Goal: Task Accomplishment & Management: Complete application form

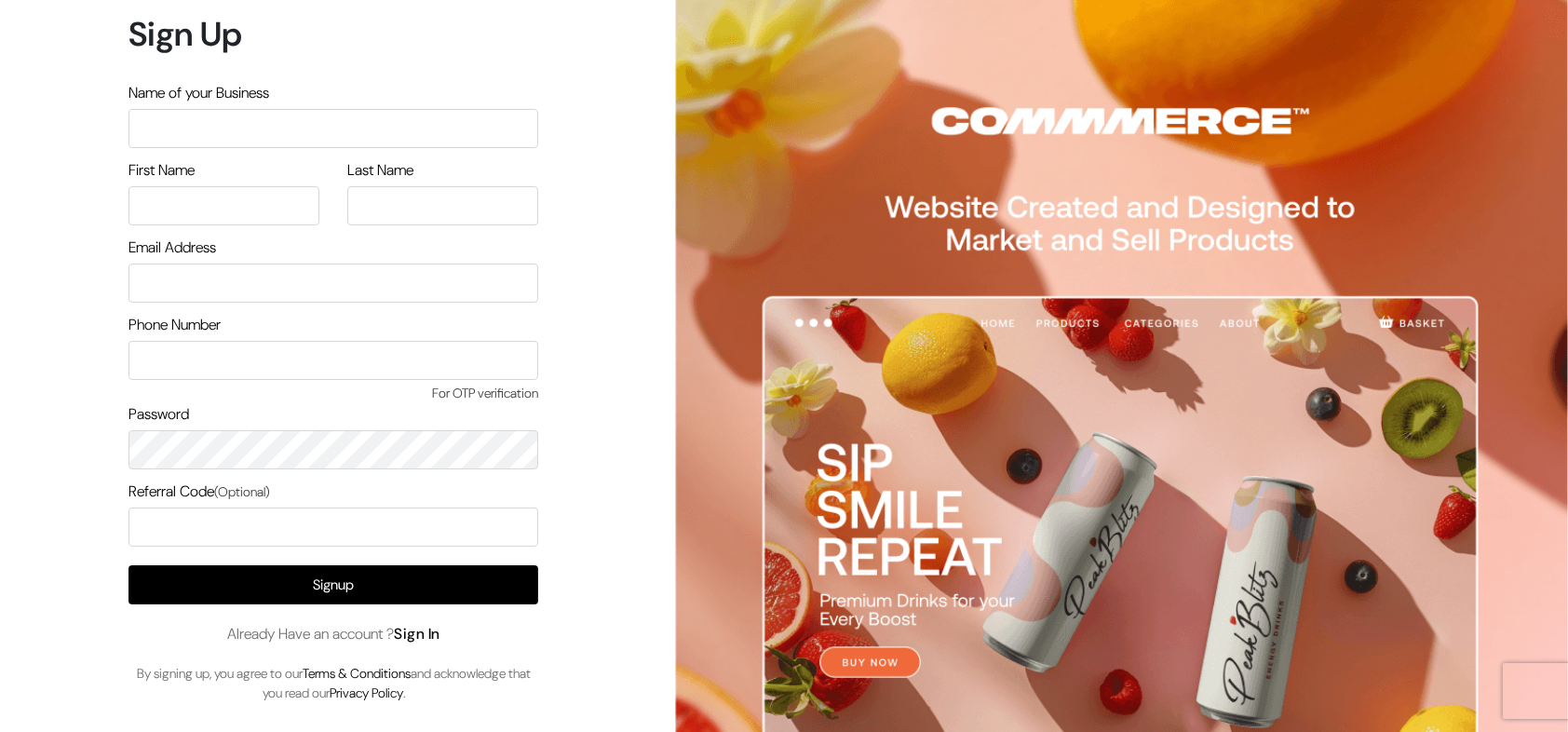
click at [429, 633] on link "Sign In" at bounding box center [417, 633] width 46 height 19
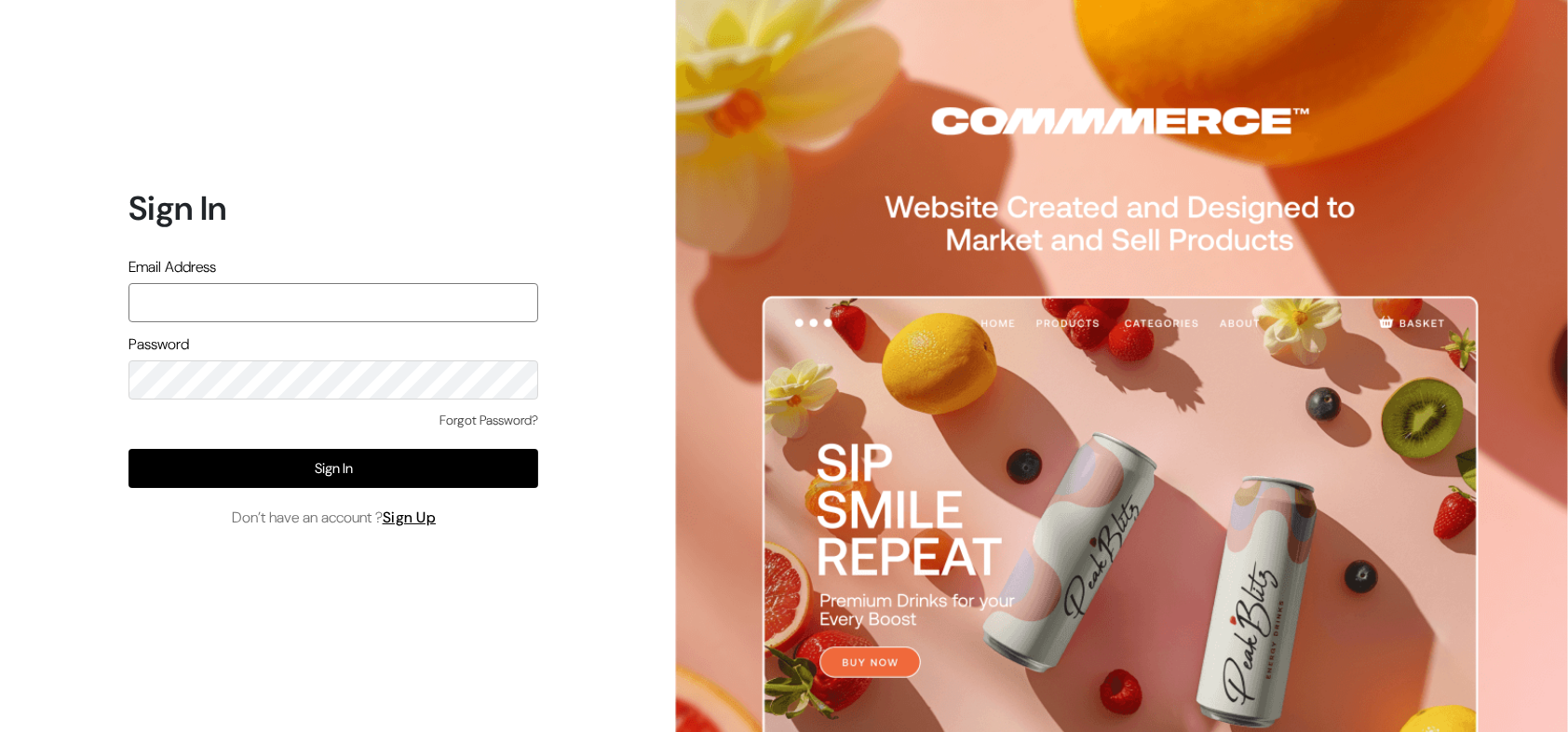
click at [304, 292] on input "text" at bounding box center [333, 302] width 409 height 40
type input "arasantesting@gmail.com"
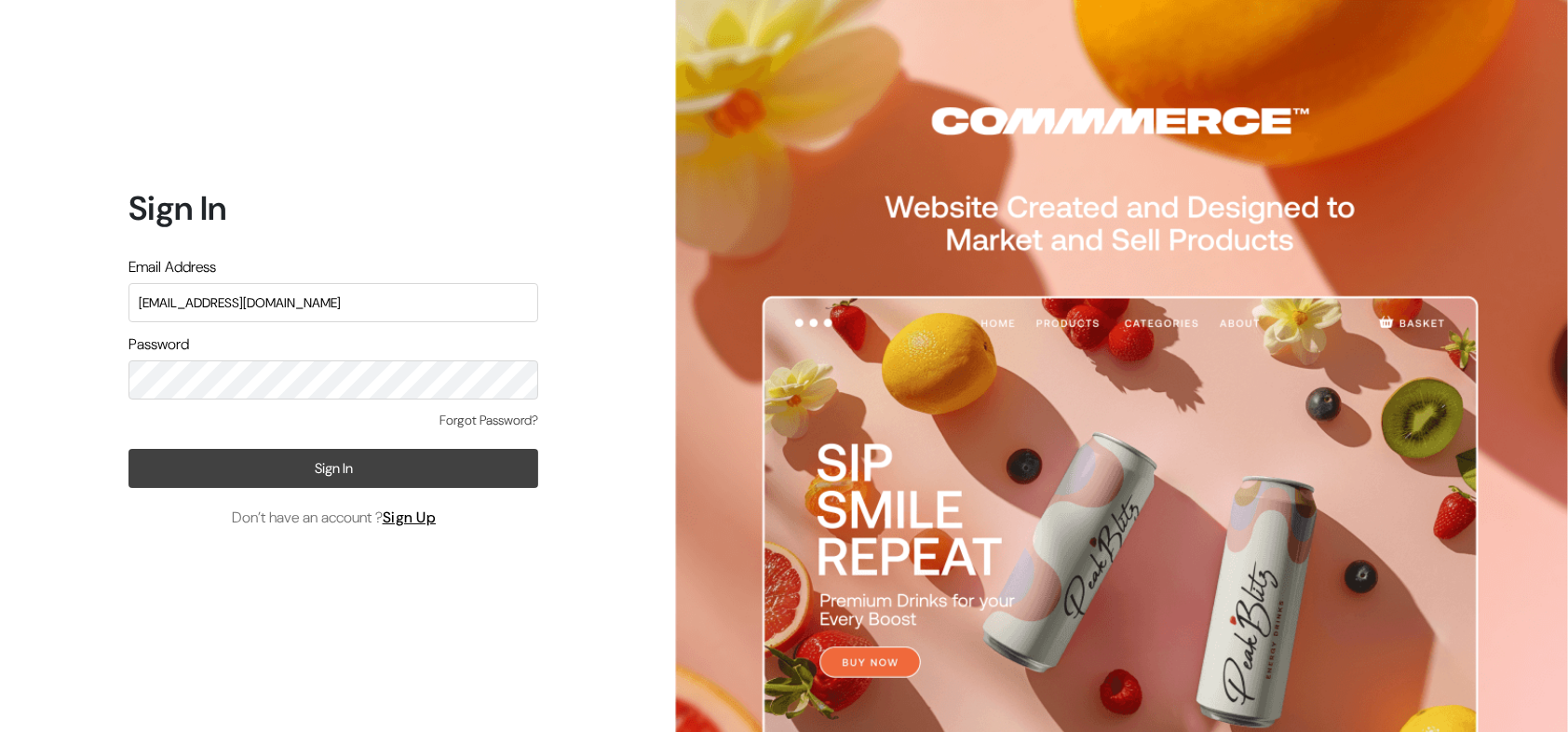
click at [382, 475] on button "Sign In" at bounding box center [333, 468] width 409 height 40
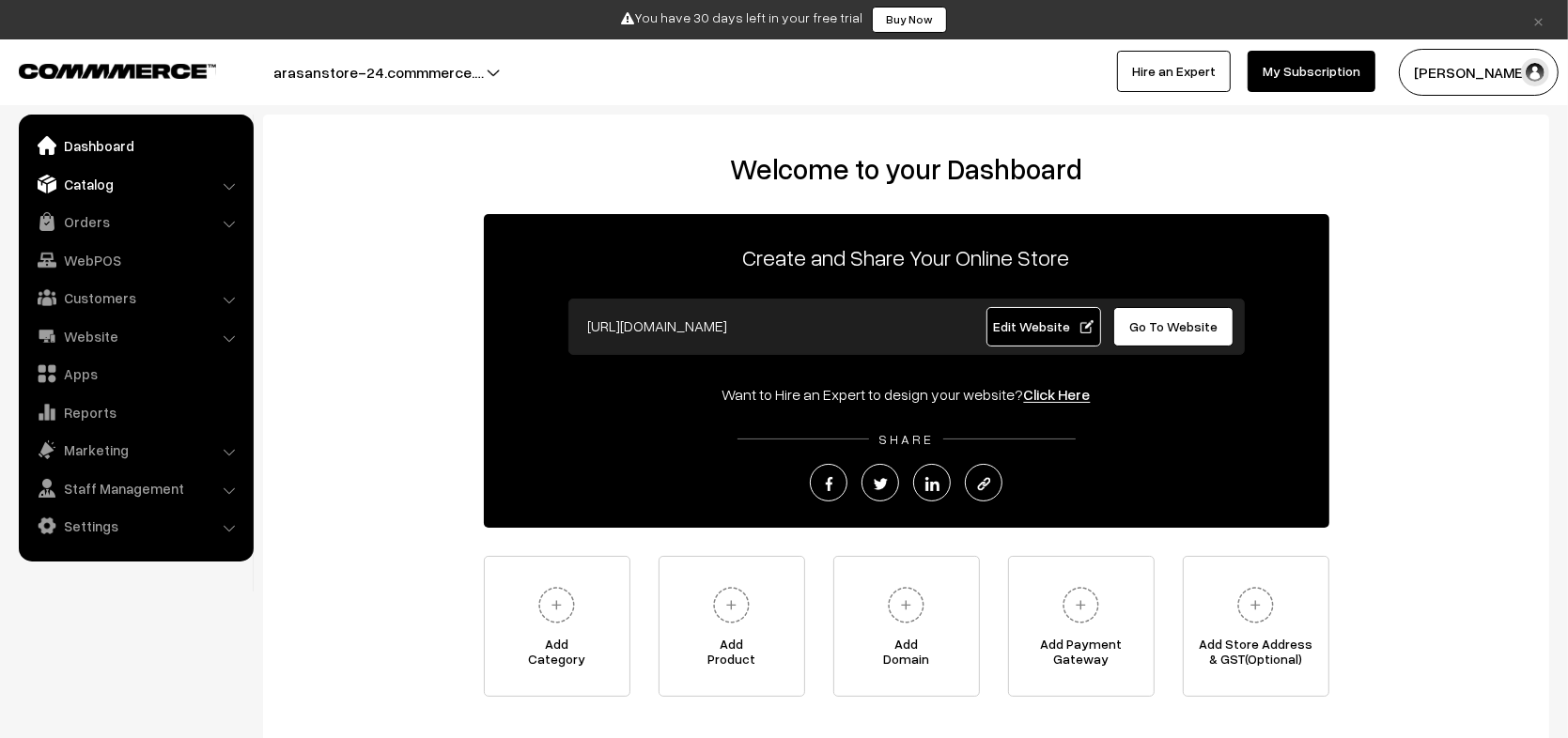
click at [159, 184] on link "Catalog" at bounding box center [135, 184] width 224 height 34
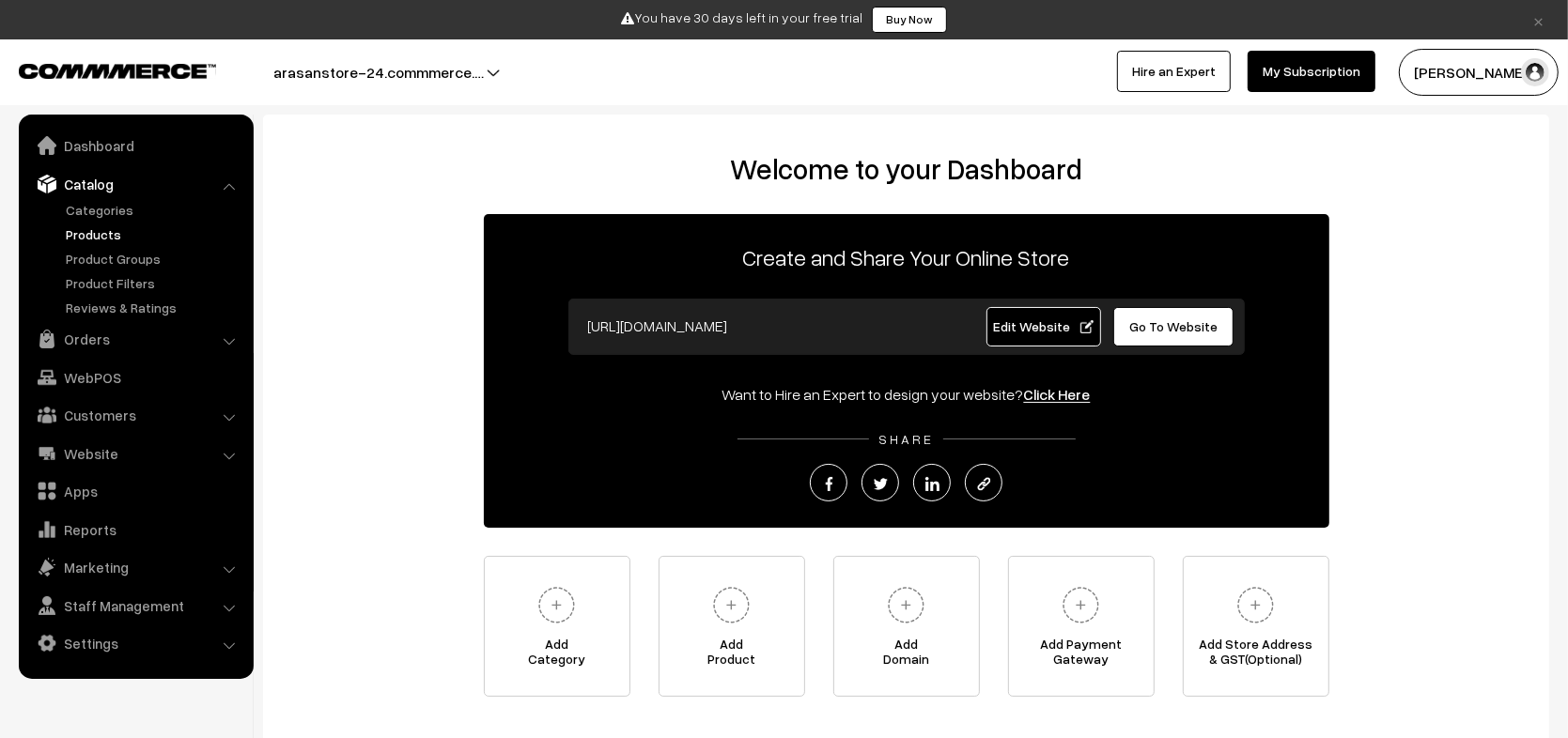
click at [108, 232] on link "Products" at bounding box center [154, 235] width 186 height 19
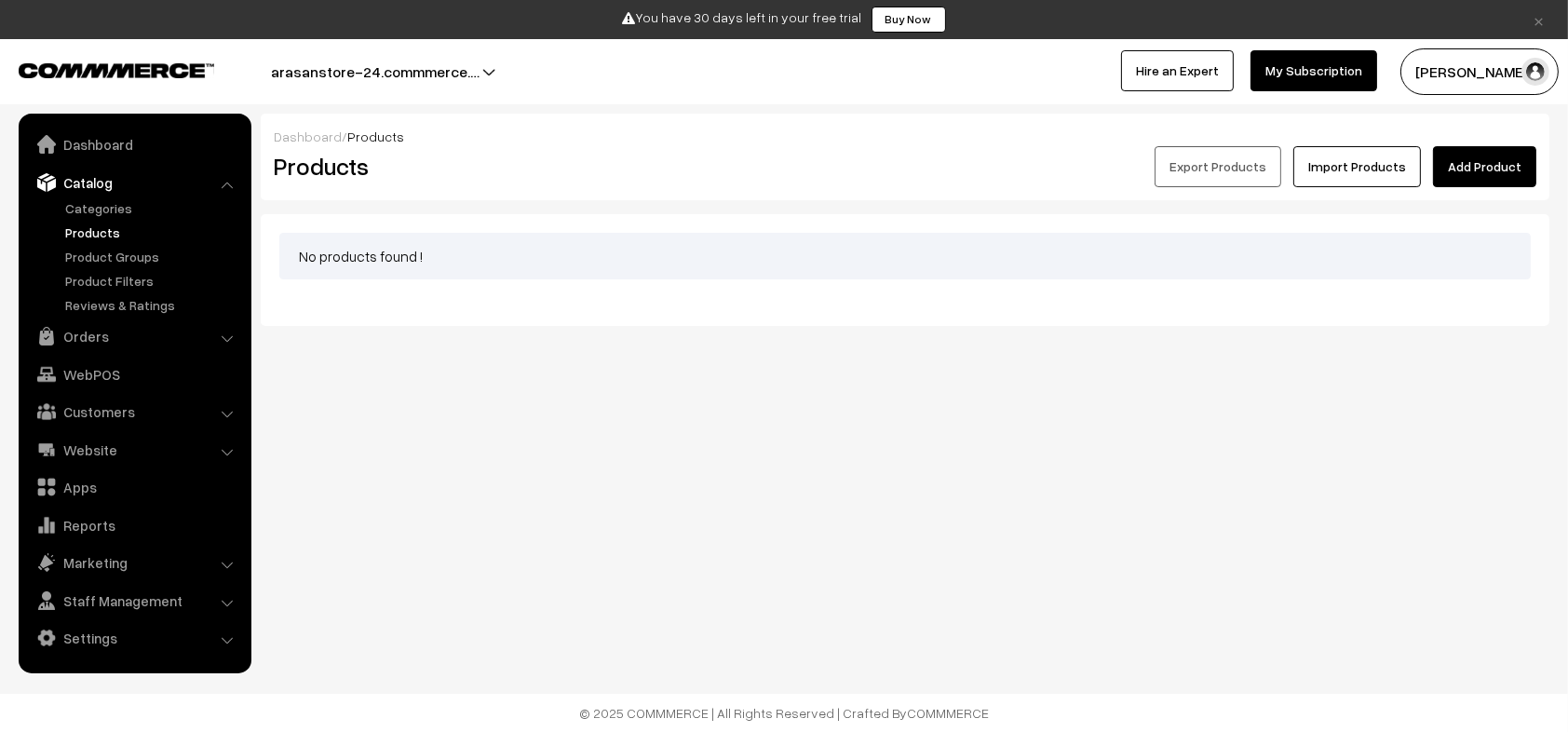
click at [1487, 174] on link "Add Product" at bounding box center [1485, 166] width 103 height 41
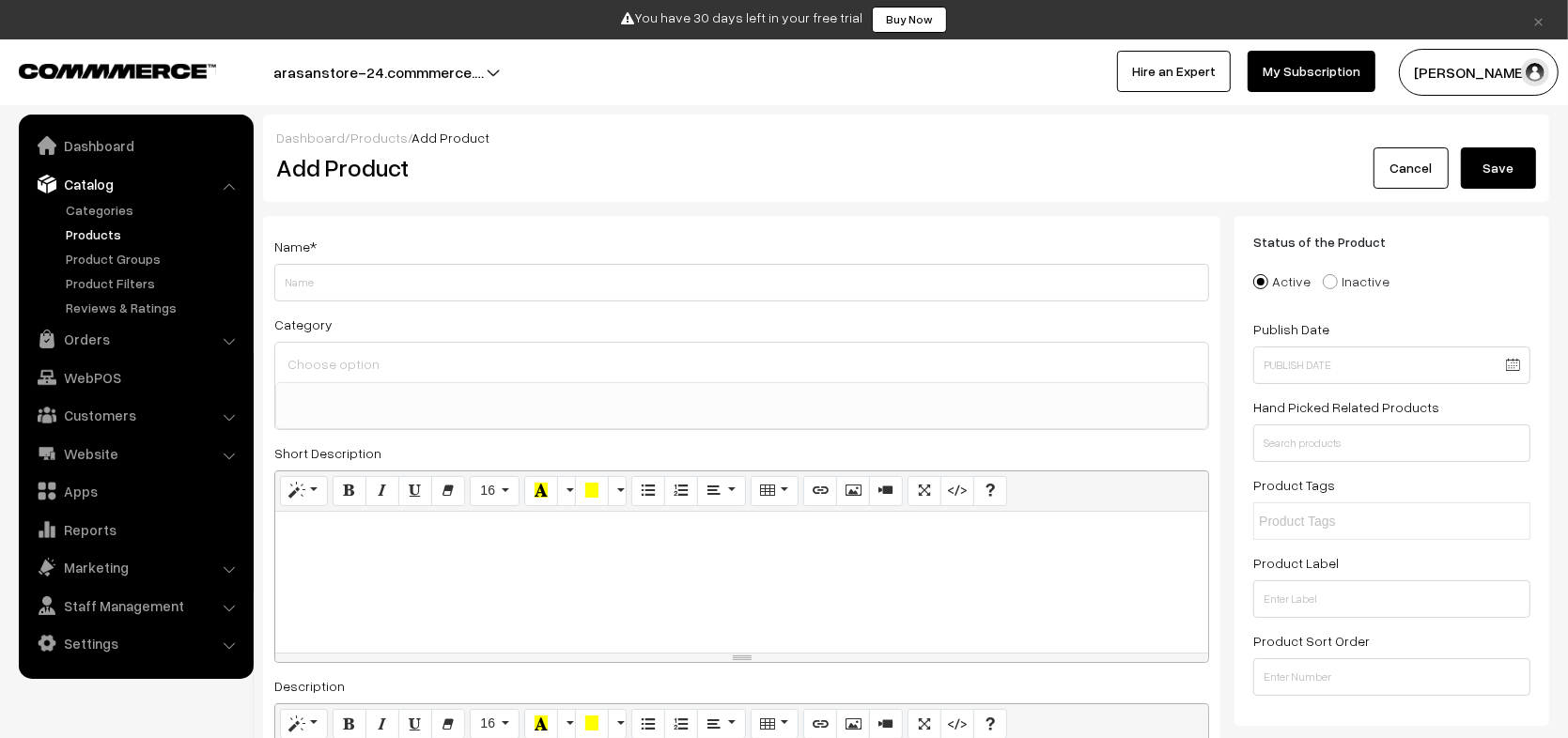
click at [1434, 160] on link "Cancel" at bounding box center [1410, 167] width 75 height 41
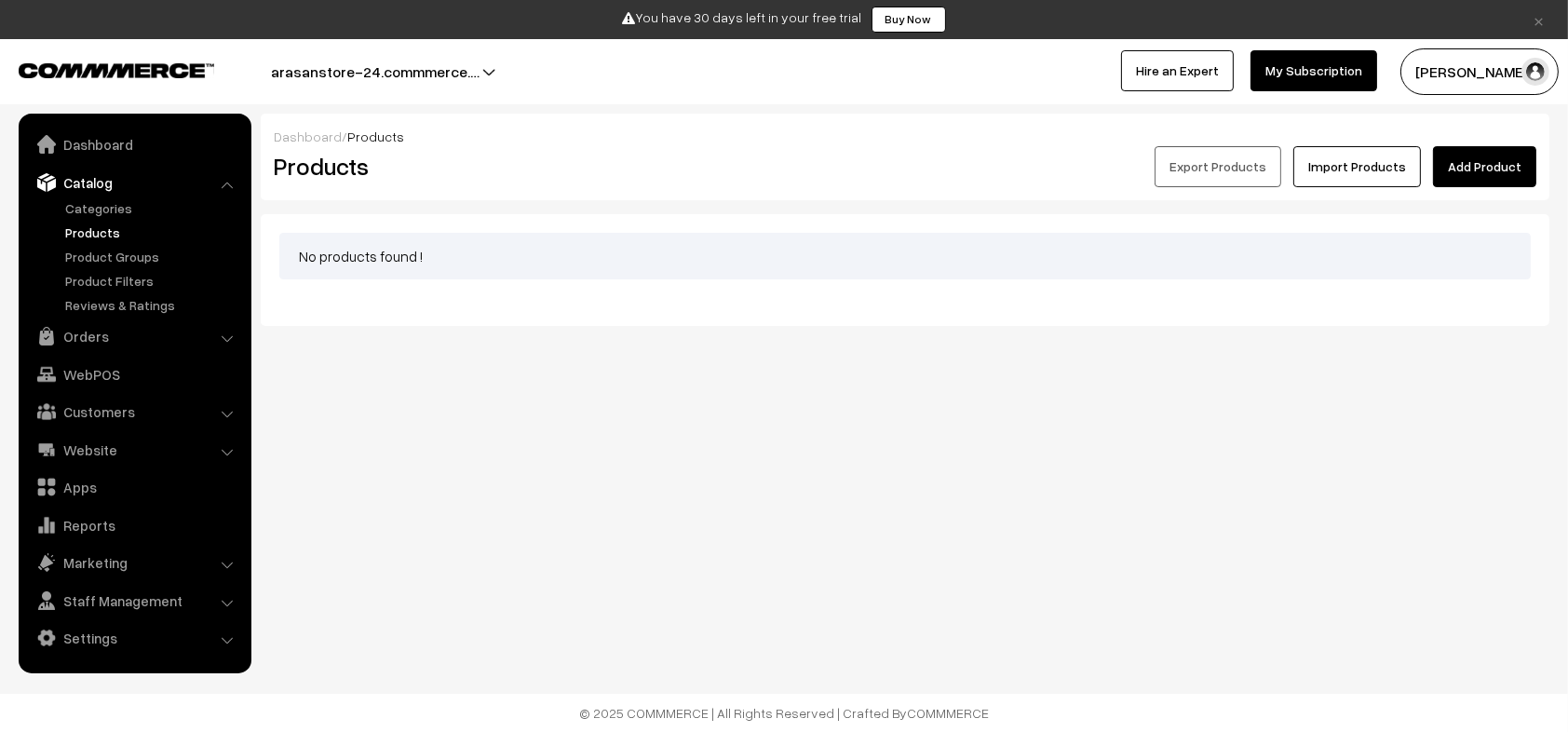
click at [478, 66] on button "arasanstore-24.commmerce.…" at bounding box center [375, 71] width 339 height 46
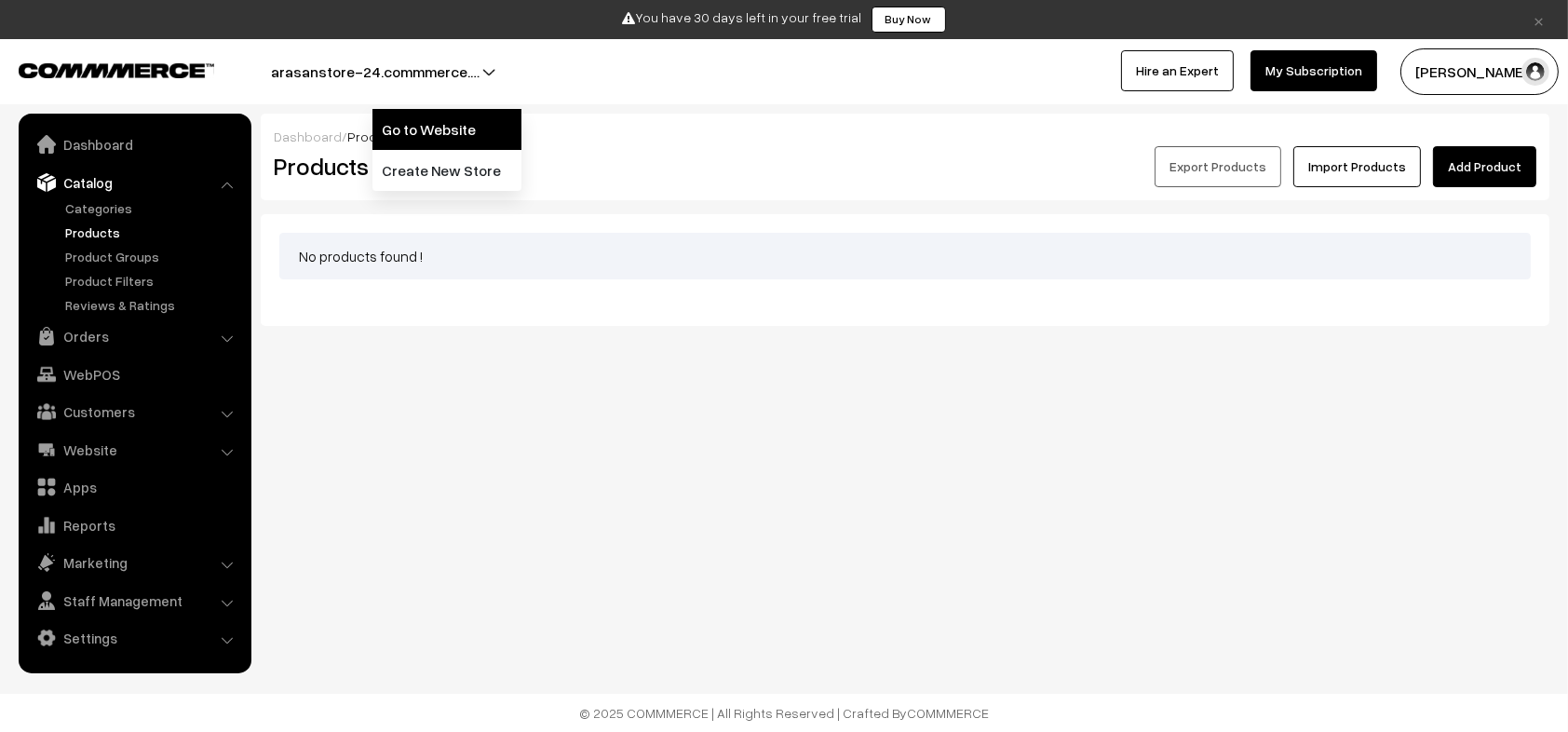
click at [387, 121] on link "Go to Website" at bounding box center [447, 129] width 149 height 41
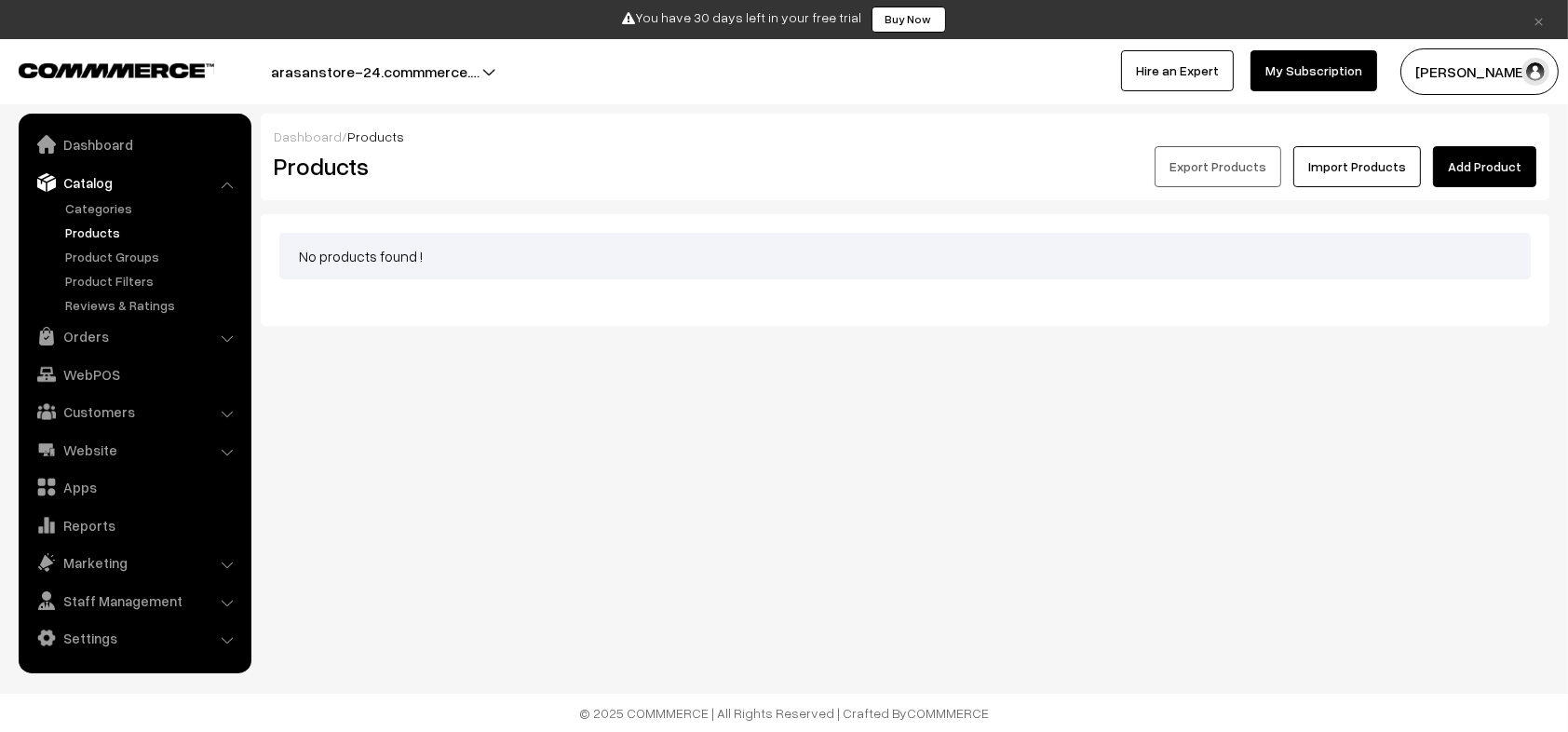
click at [1276, 75] on link "My Subscription" at bounding box center [1313, 70] width 126 height 41
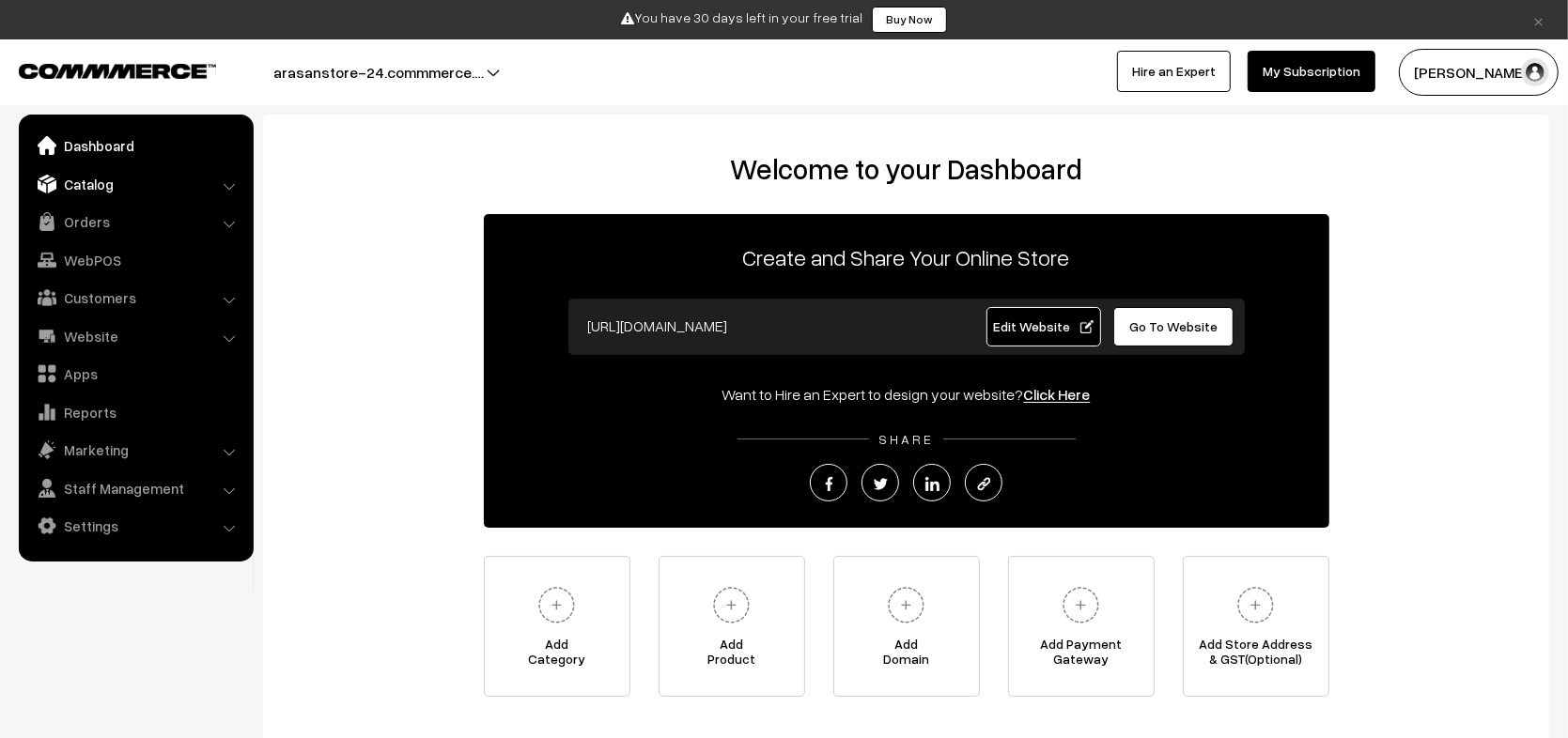
click at [100, 198] on link "Catalog" at bounding box center [135, 184] width 224 height 34
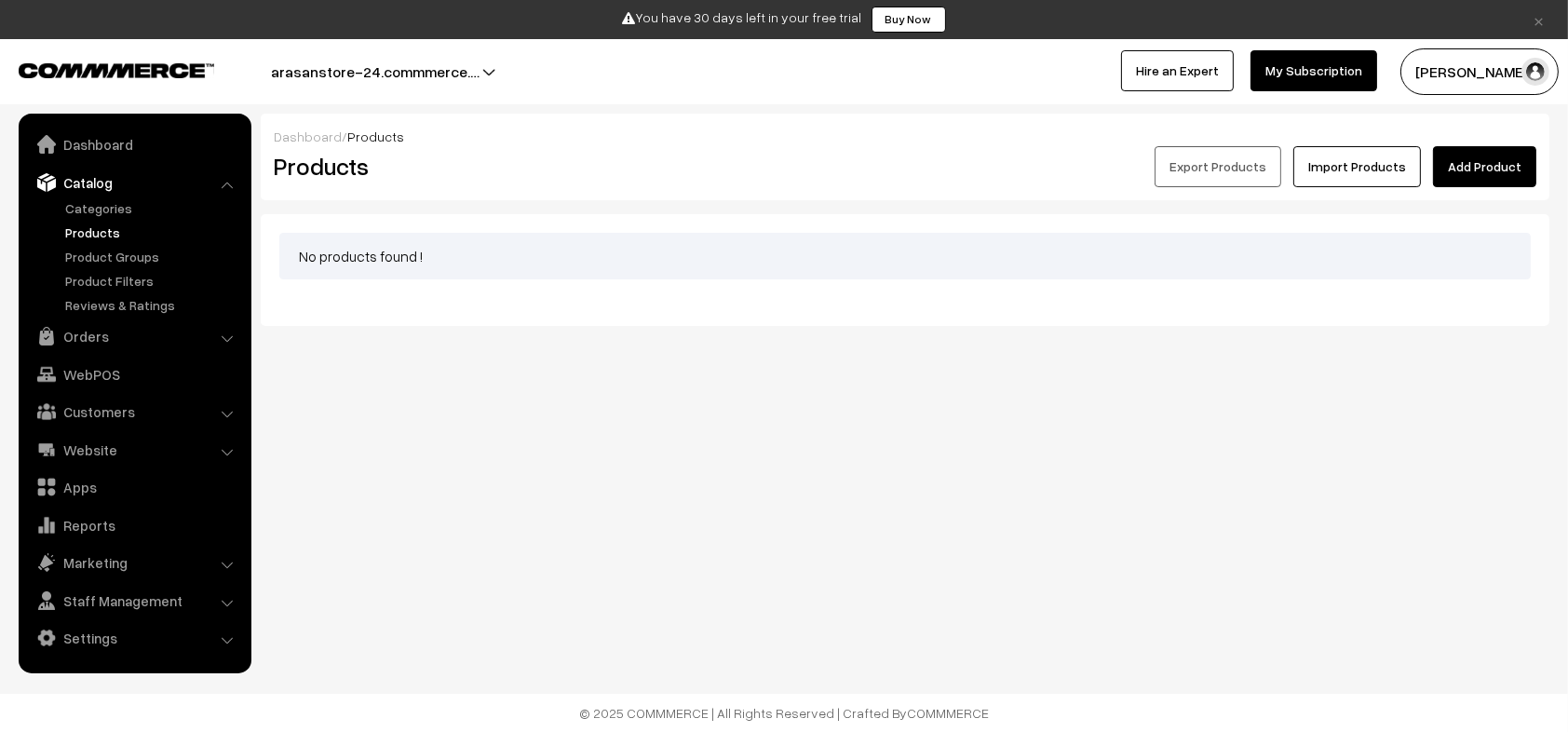
click at [1500, 157] on link "Add Product" at bounding box center [1485, 166] width 103 height 41
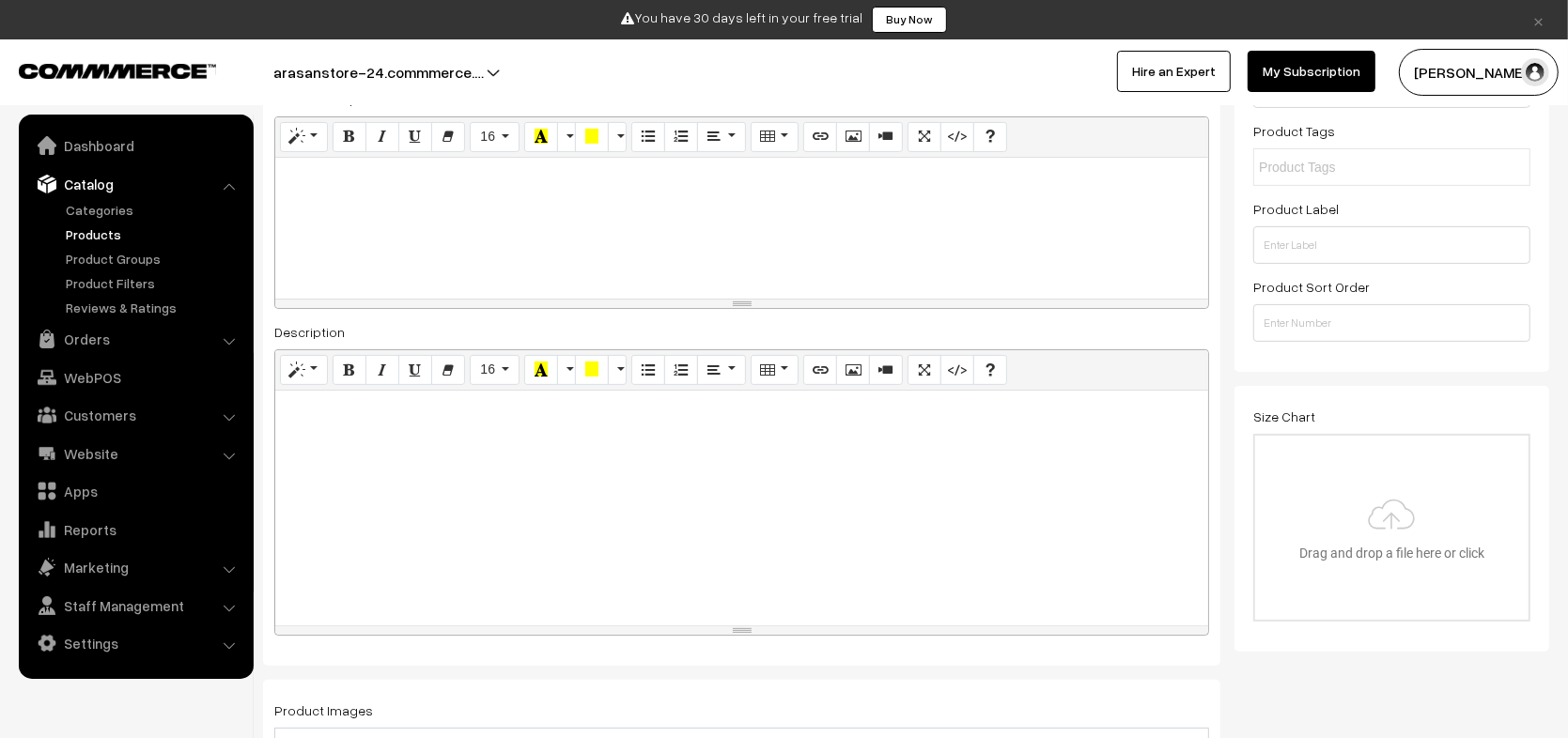
scroll to position [334, 0]
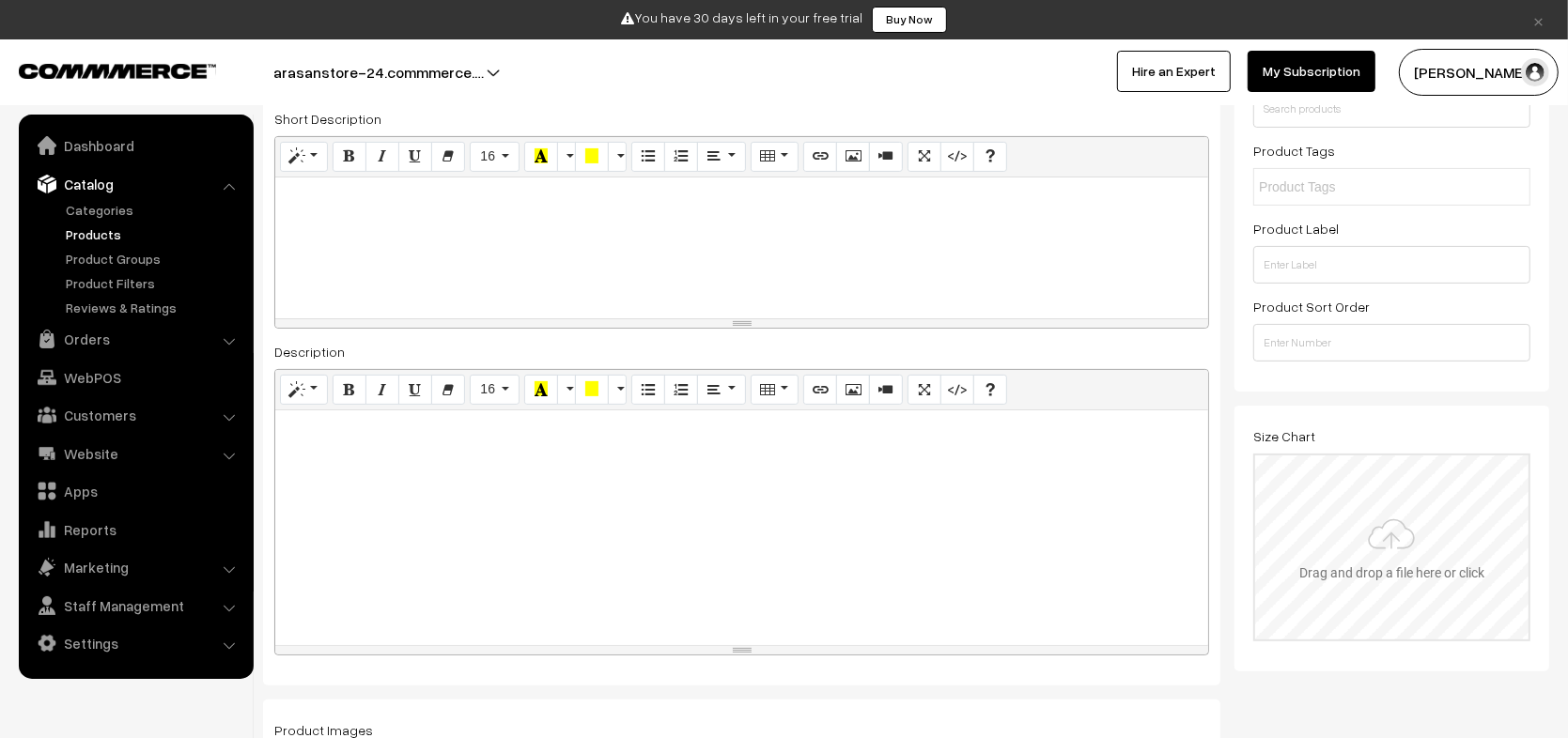
click at [1331, 505] on input "file" at bounding box center [1392, 547] width 274 height 184
type input "C:\fakepath\file_example_PNG_1MB.webp"
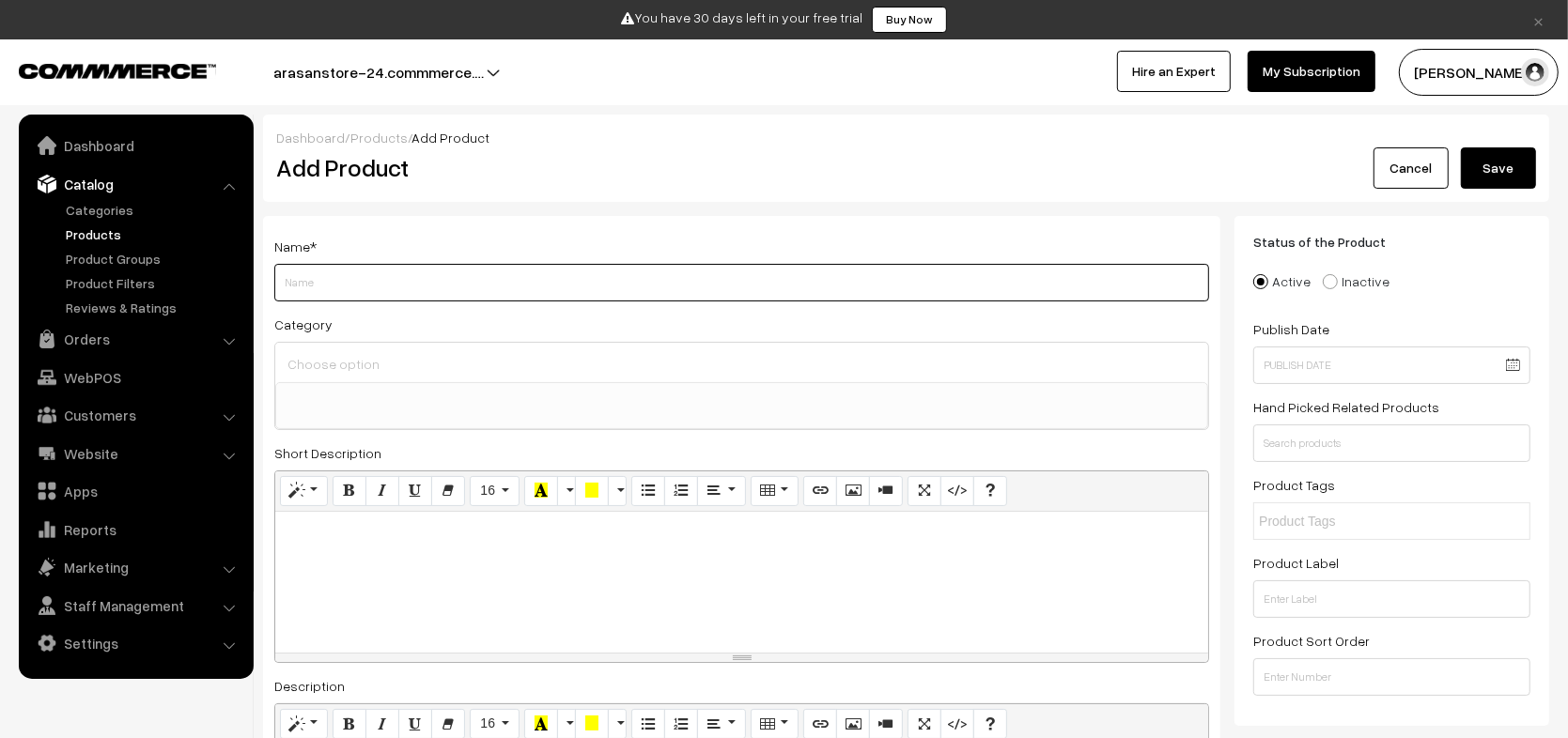
click at [658, 275] on input "Weight" at bounding box center [742, 282] width 935 height 38
type input "test"
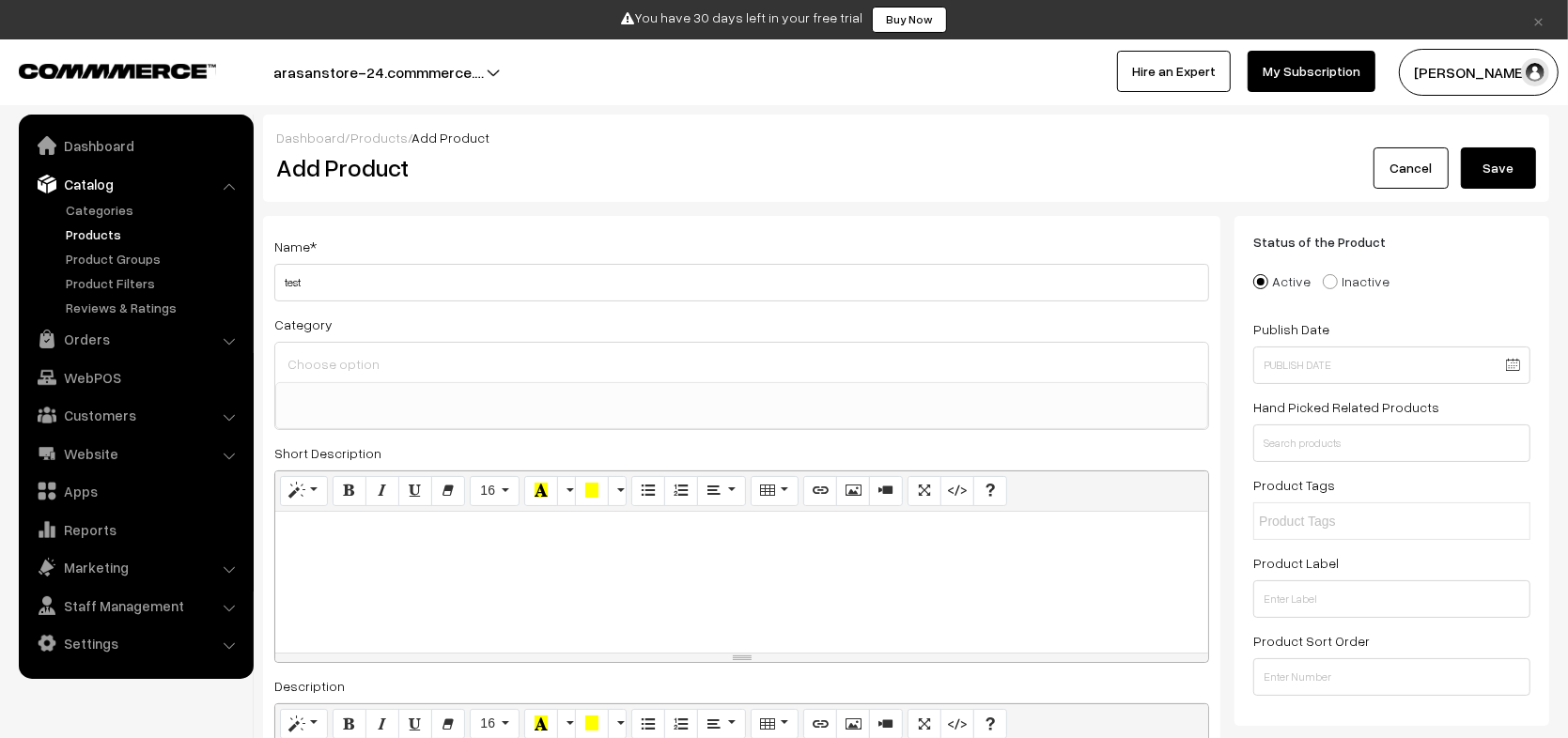
click at [1500, 166] on button "Save" at bounding box center [1498, 167] width 75 height 41
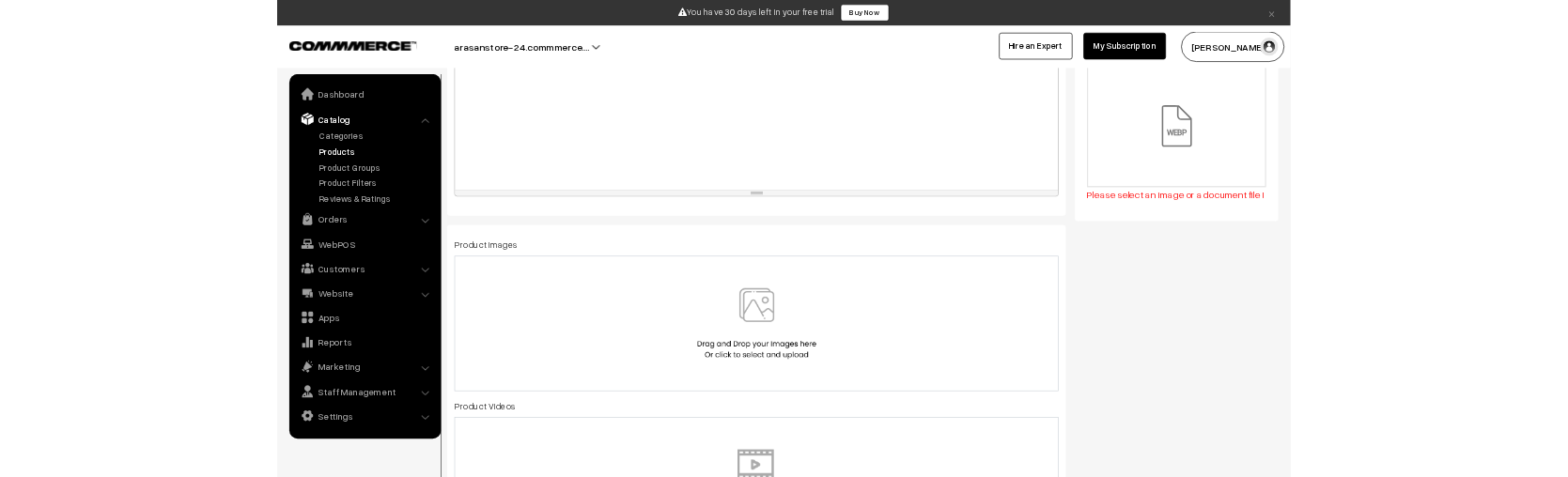
scroll to position [693, 0]
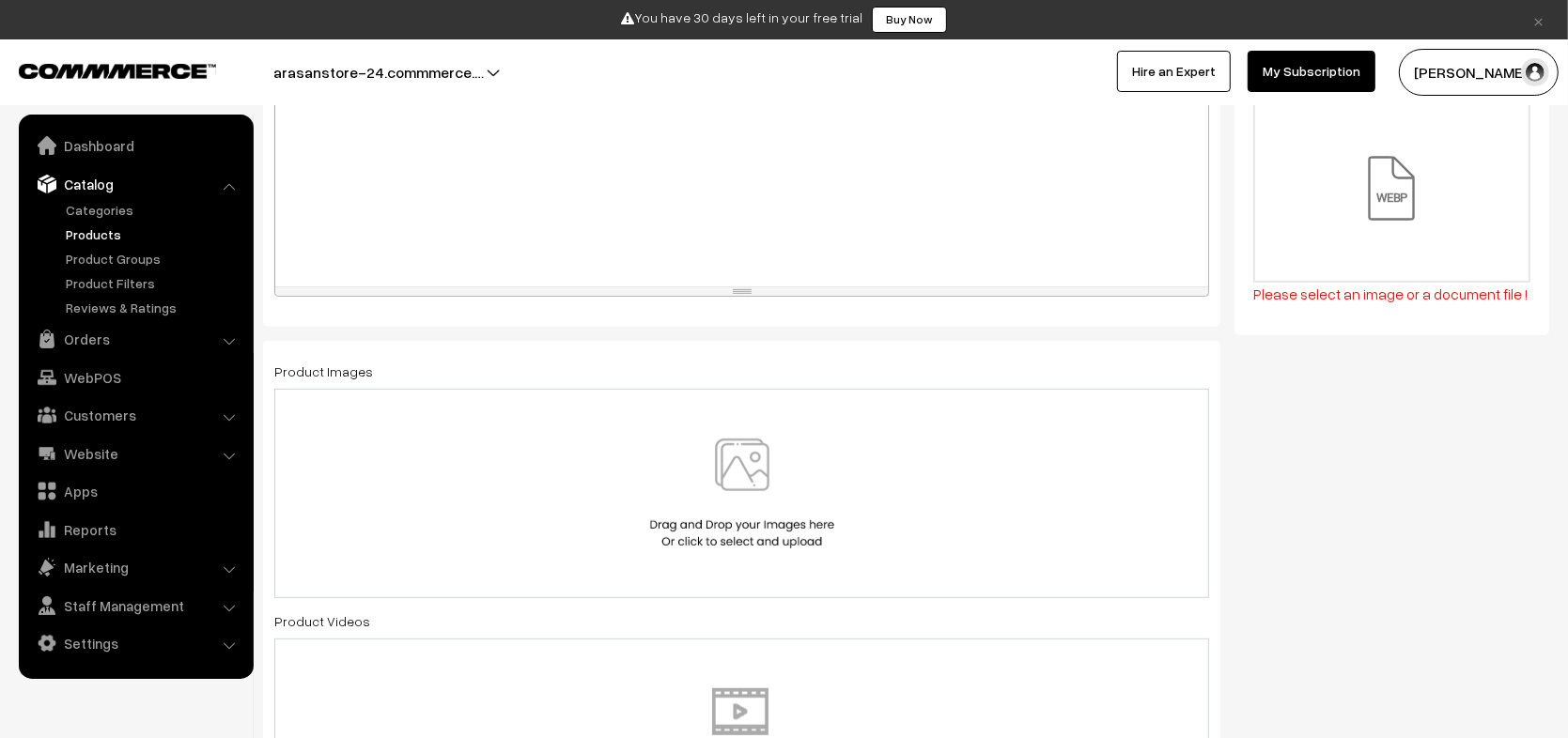
click at [1359, 301] on div "Please select an image or a document file !" at bounding box center [1392, 293] width 278 height 22
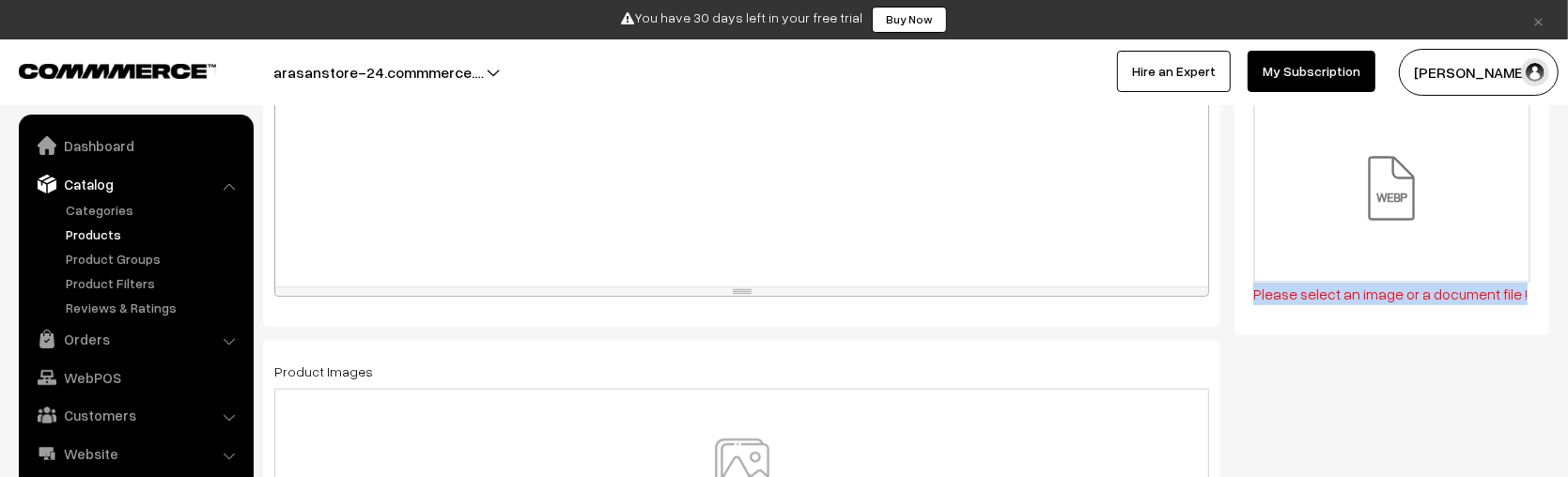
copy form "Please select an image or a document file !"
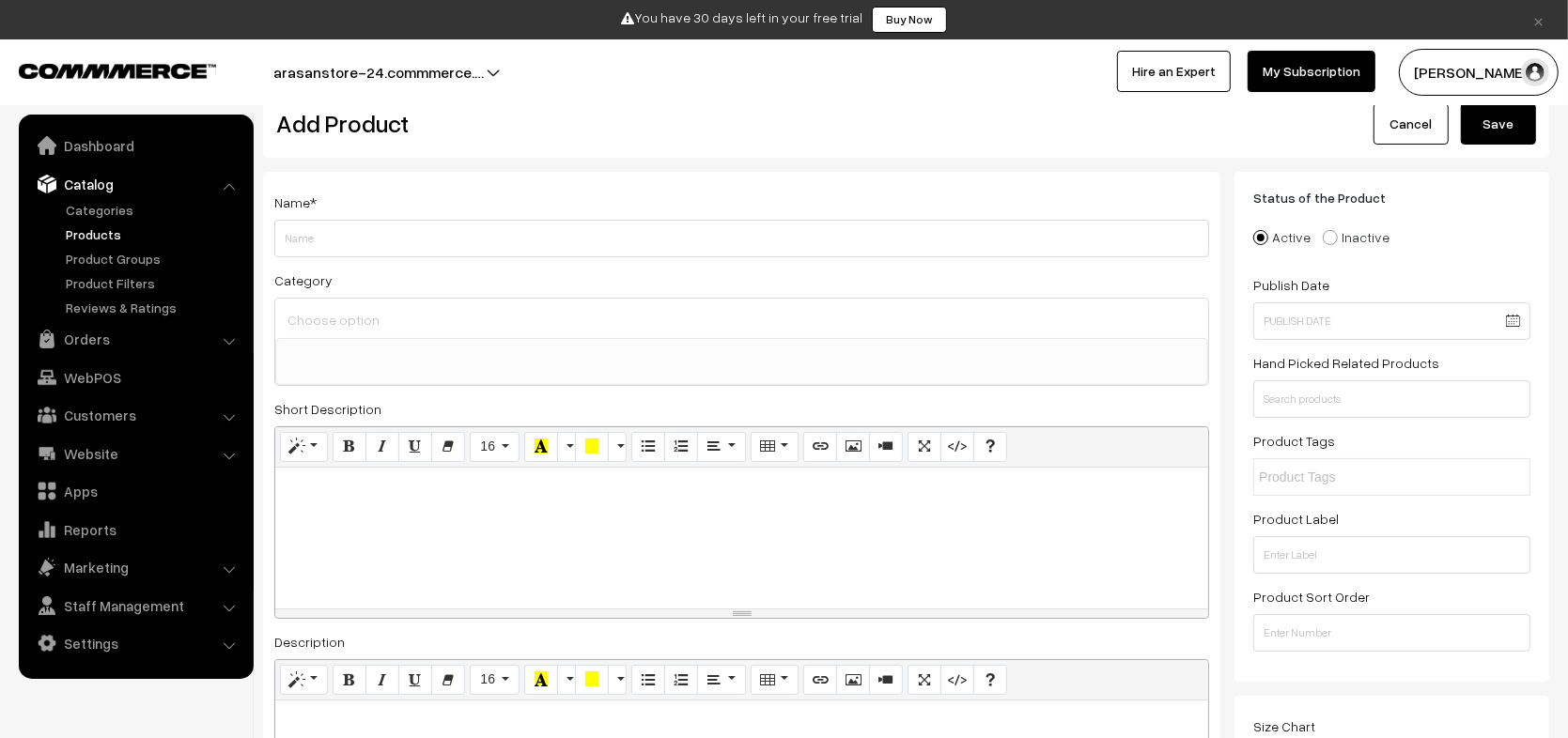
scroll to position [509, 0]
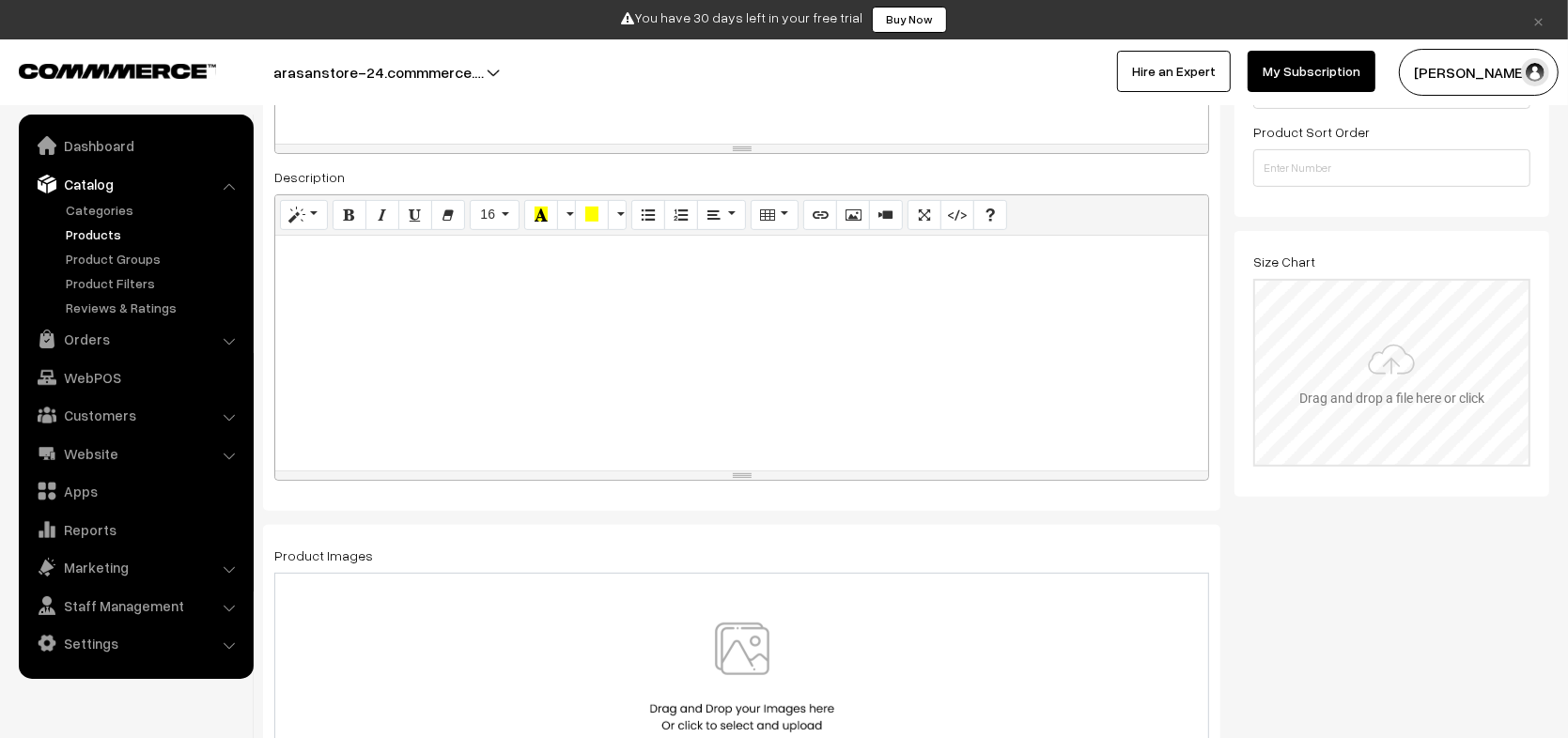
click at [1394, 365] on input "file" at bounding box center [1392, 372] width 274 height 184
type input "C:\fakepath\file_example_PNG_1MB.webp"
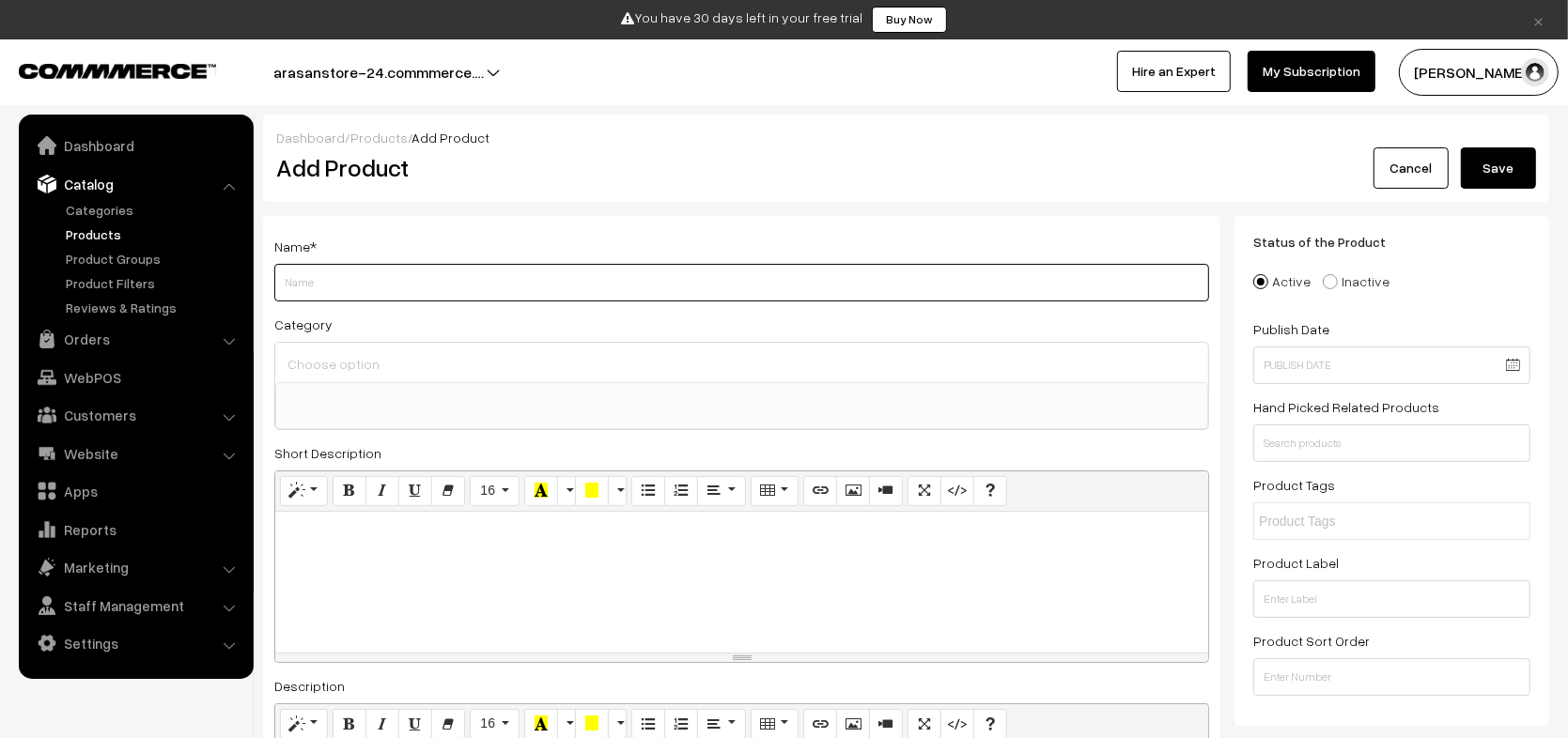
click at [675, 299] on input "Weight" at bounding box center [742, 282] width 935 height 38
type input "test"
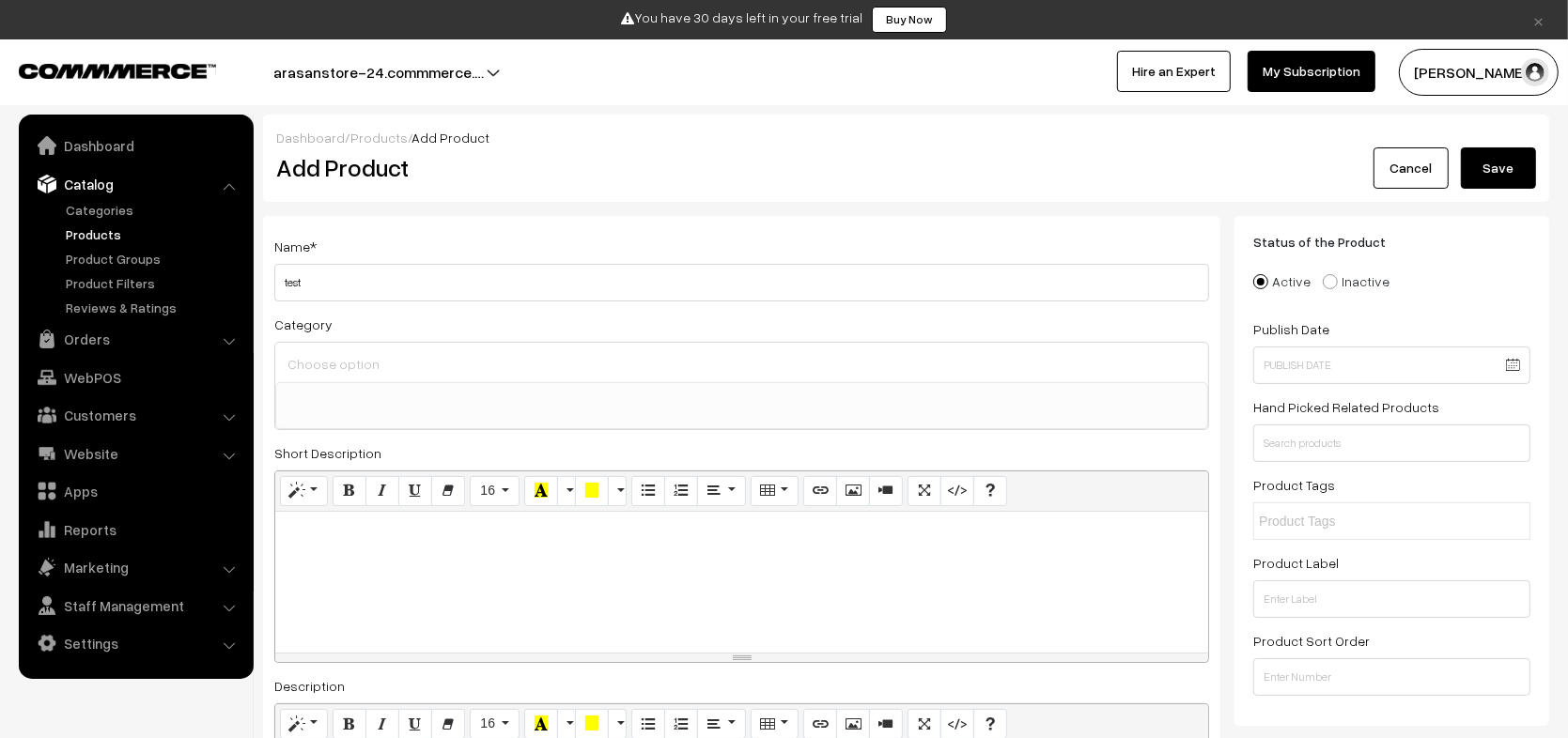
click at [1507, 172] on button "Save" at bounding box center [1498, 167] width 75 height 41
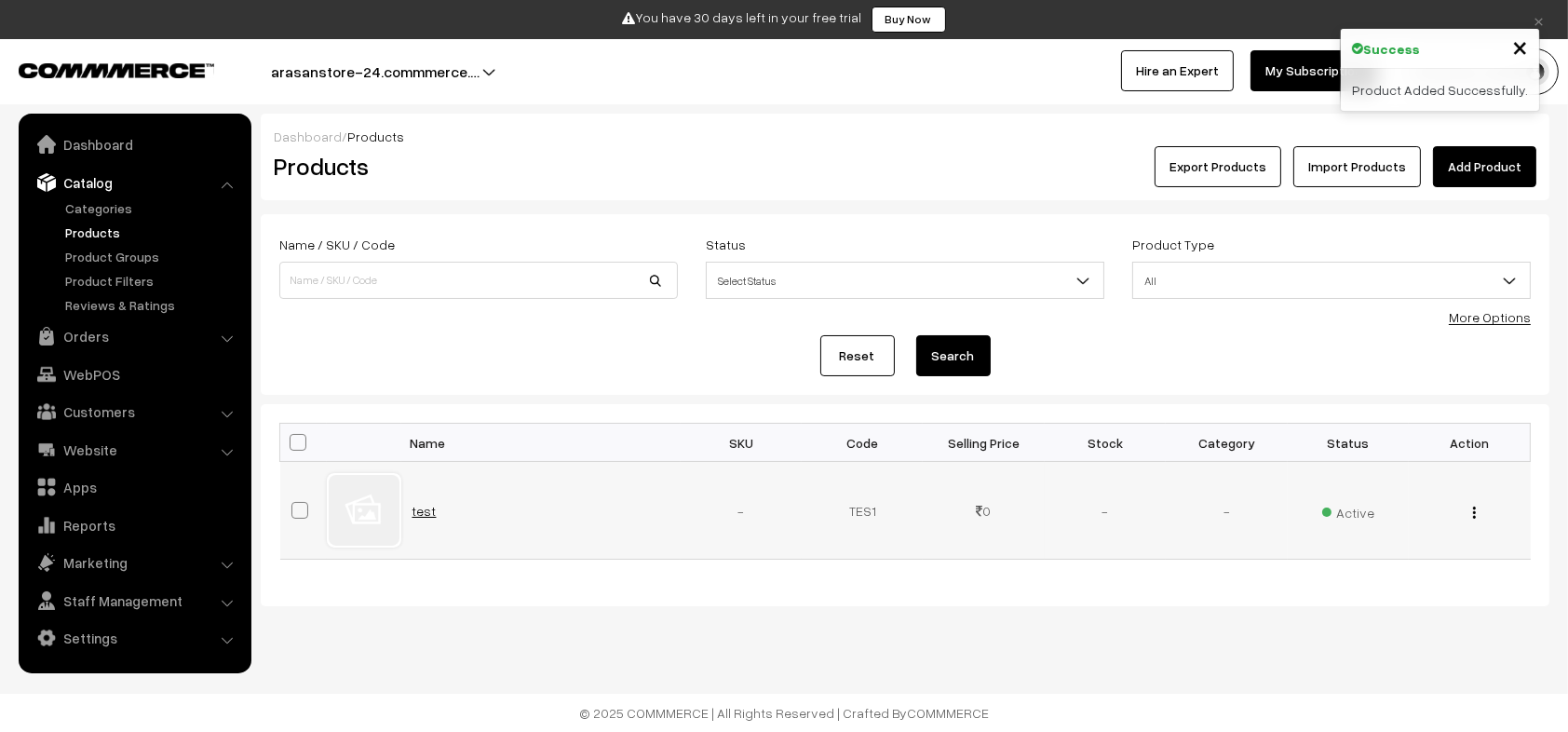
click at [412, 503] on link "test" at bounding box center [424, 511] width 24 height 15
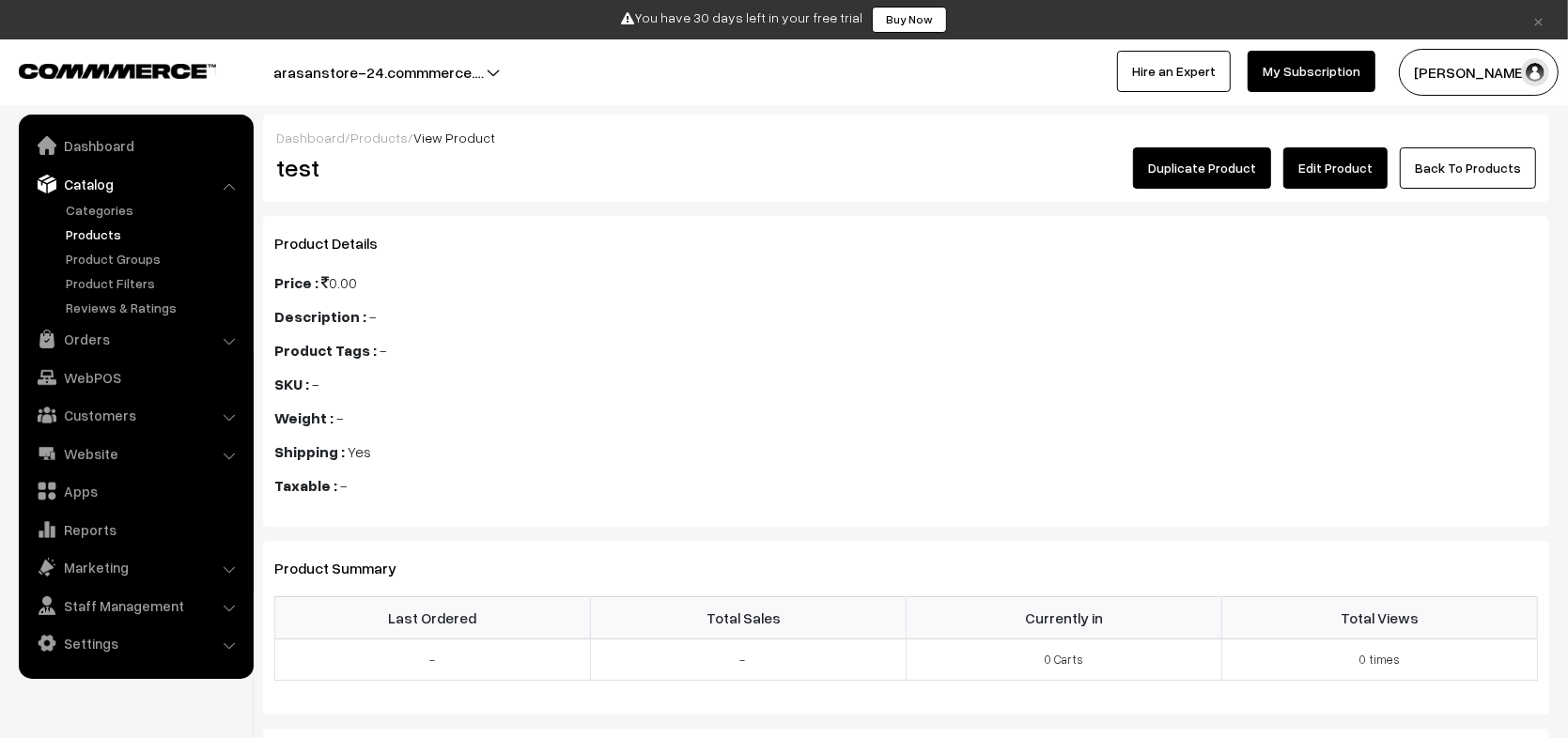
click at [1359, 178] on link "Edit Product" at bounding box center [1335, 167] width 104 height 41
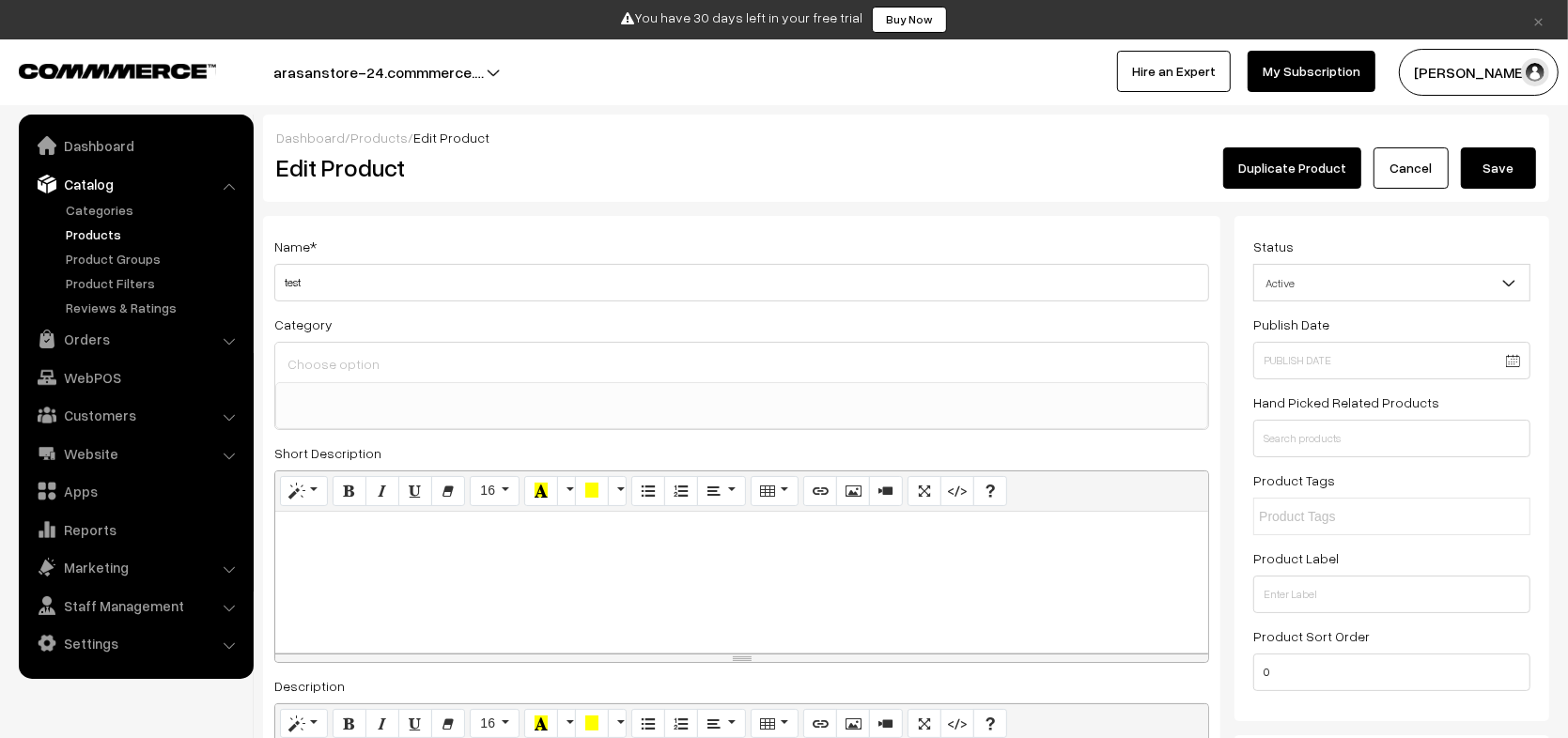
click at [477, 86] on button "arasanstore-24.commmerce.…" at bounding box center [378, 72] width 342 height 47
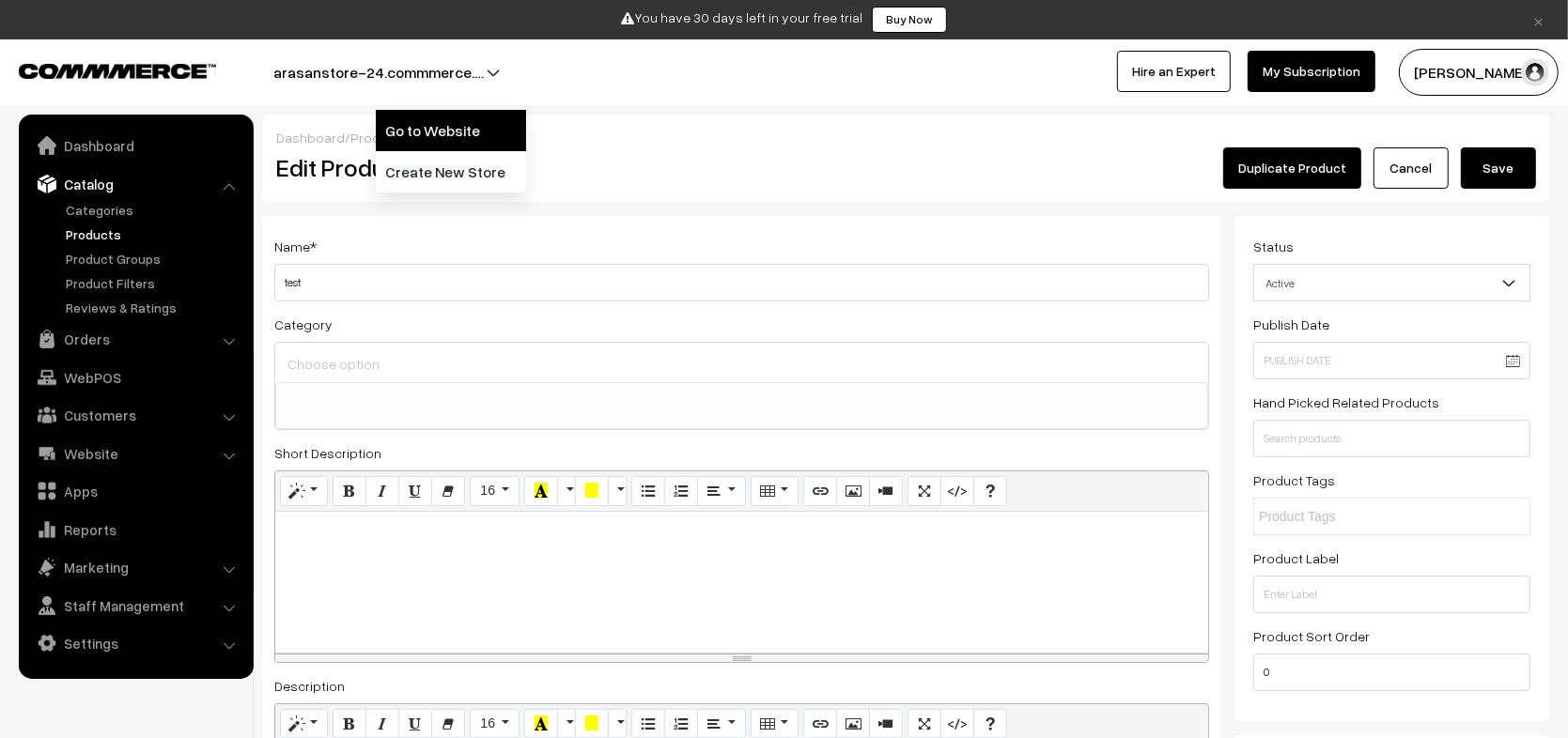
click at [447, 132] on link "Go to Website" at bounding box center [451, 130] width 150 height 41
